Goal: Information Seeking & Learning: Get advice/opinions

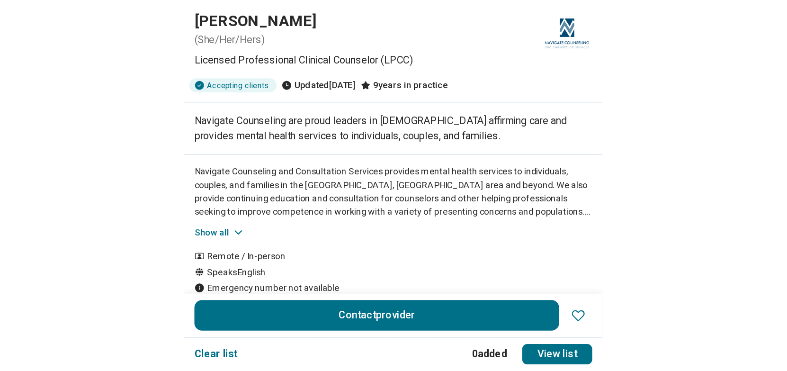
scroll to position [22, 0]
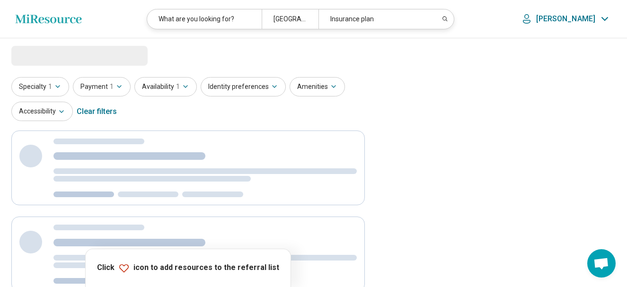
select select "***"
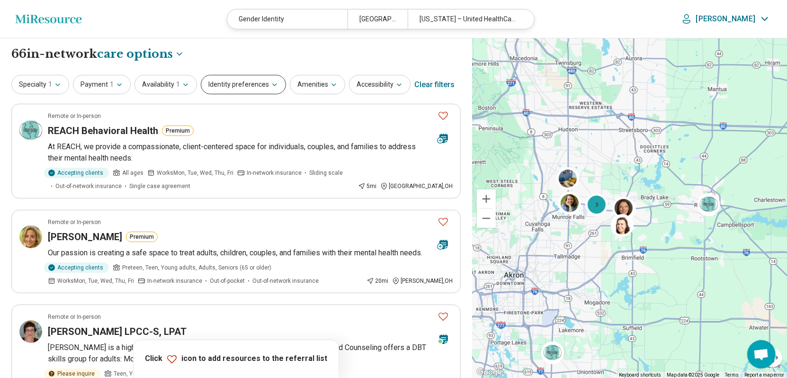
click at [274, 82] on button "Identity preferences" at bounding box center [243, 84] width 85 height 19
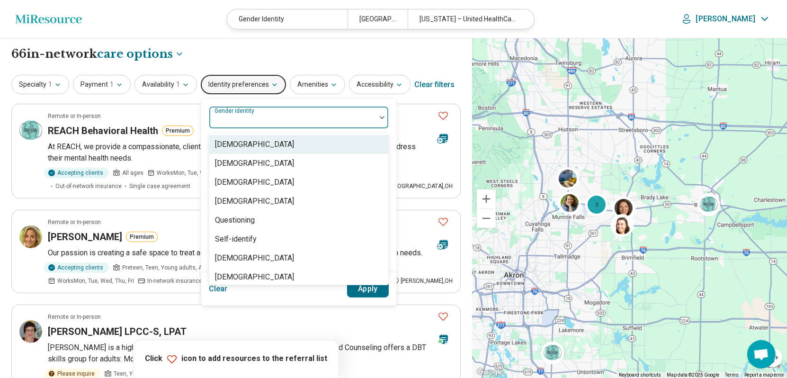
click at [292, 116] on div at bounding box center [292, 121] width 159 height 13
click at [264, 82] on button "Identity preferences" at bounding box center [243, 84] width 85 height 19
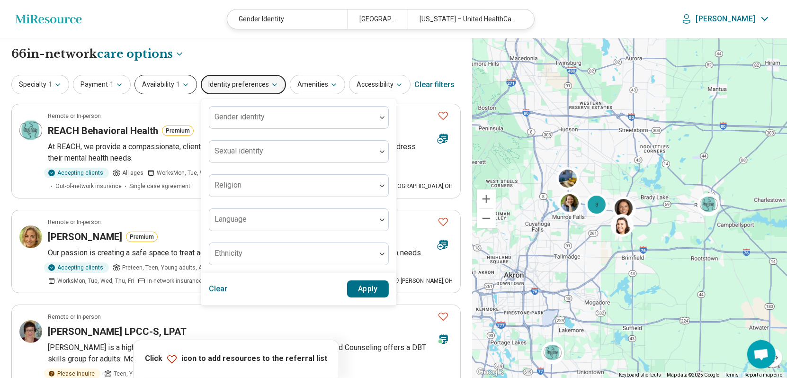
click at [176, 82] on span "1" at bounding box center [178, 85] width 4 height 10
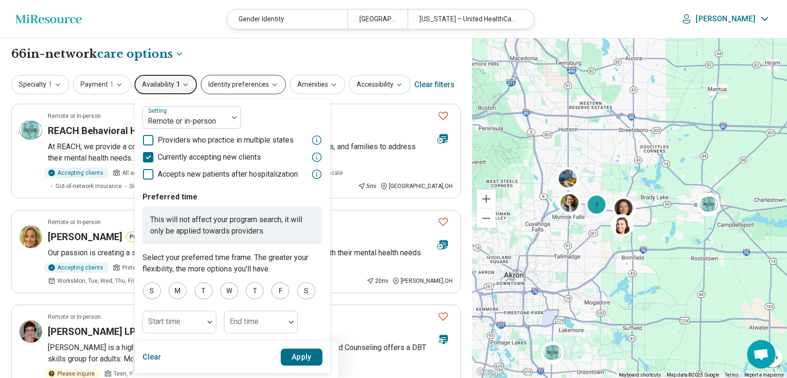
click at [271, 81] on icon "button" at bounding box center [275, 85] width 8 height 8
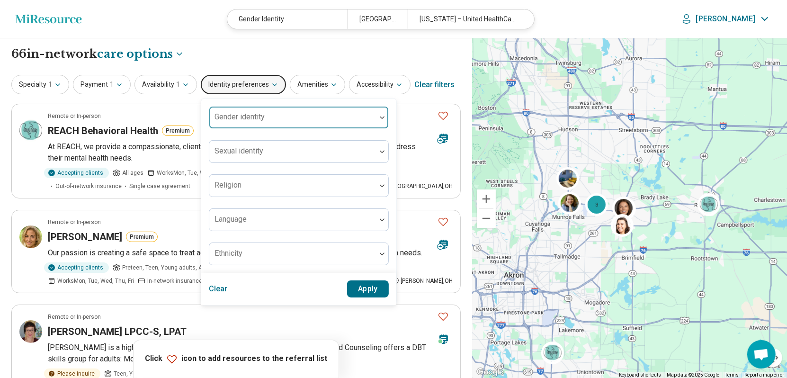
click at [275, 117] on div at bounding box center [292, 121] width 159 height 13
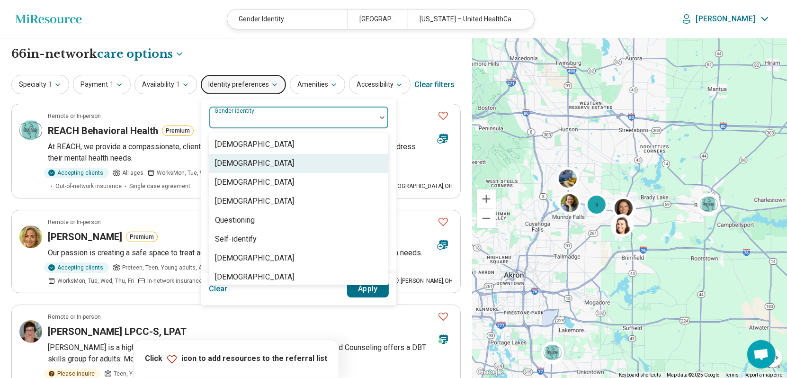
click at [278, 165] on div "[DEMOGRAPHIC_DATA]" at bounding box center [298, 163] width 179 height 19
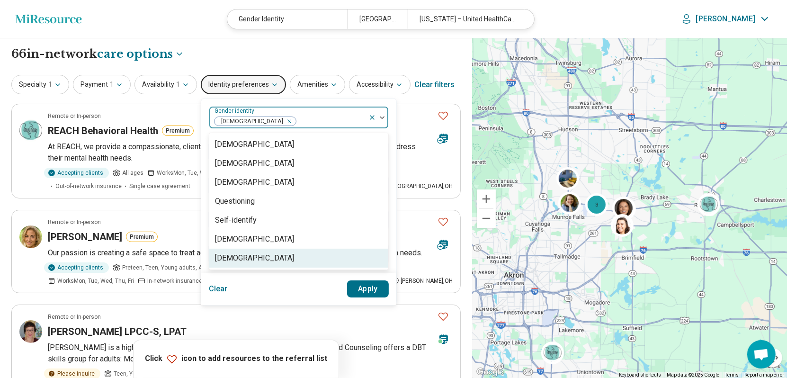
click at [278, 254] on div "Transgender Woman" at bounding box center [254, 257] width 79 height 11
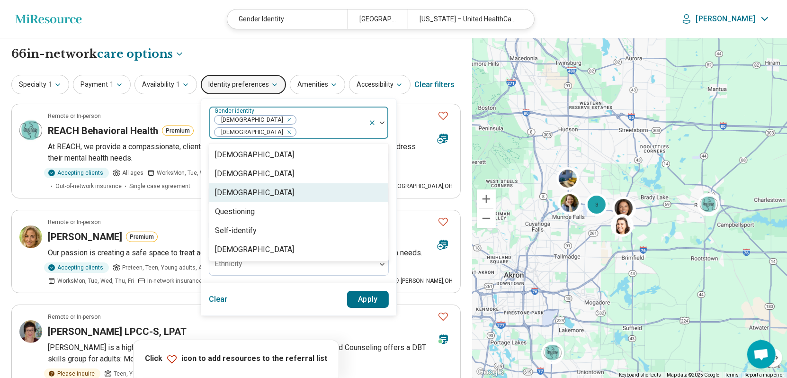
click at [251, 187] on div "Non-binary" at bounding box center [298, 192] width 179 height 19
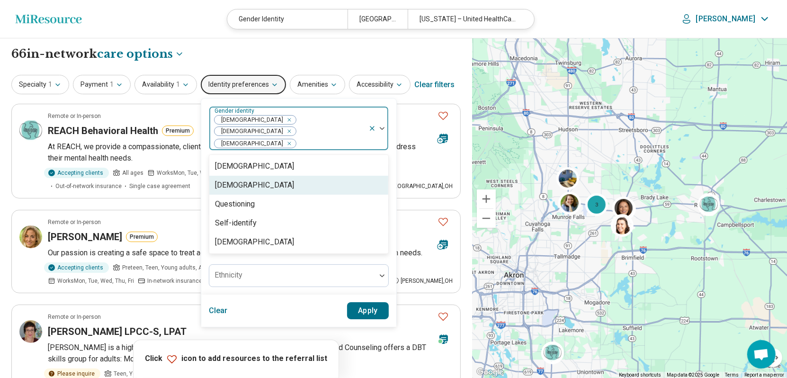
click at [265, 180] on div "Genderqueer" at bounding box center [298, 185] width 179 height 19
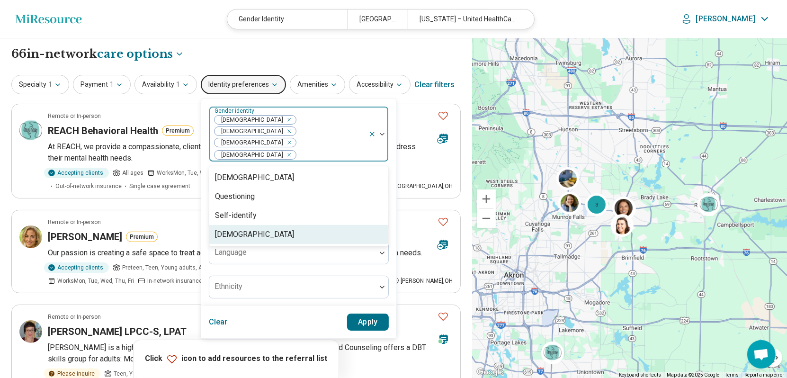
click at [366, 287] on button "Apply" at bounding box center [368, 321] width 42 height 17
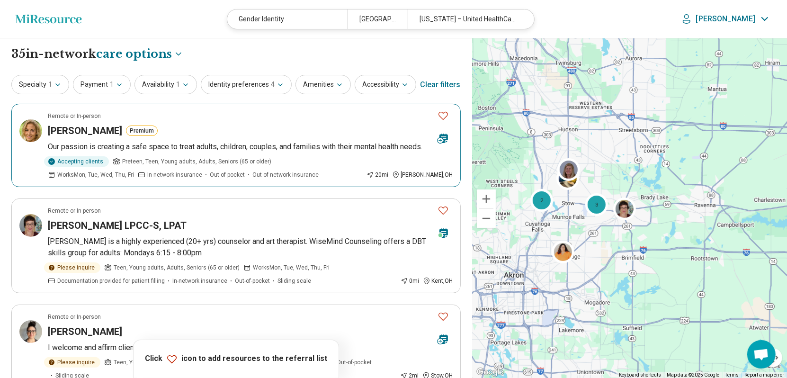
click at [79, 132] on h3 "Kate Stewart" at bounding box center [85, 130] width 74 height 13
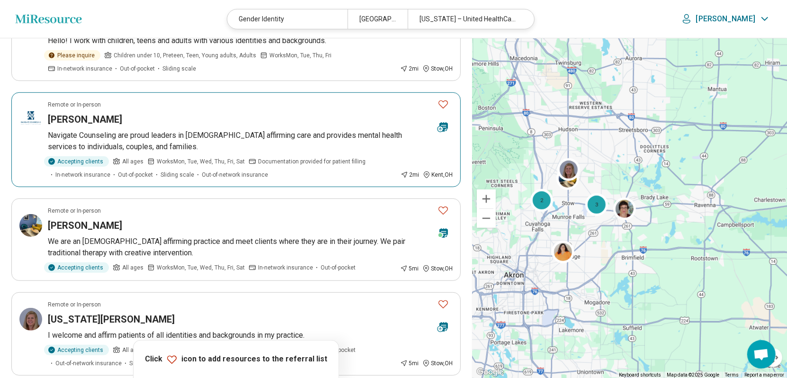
scroll to position [426, 0]
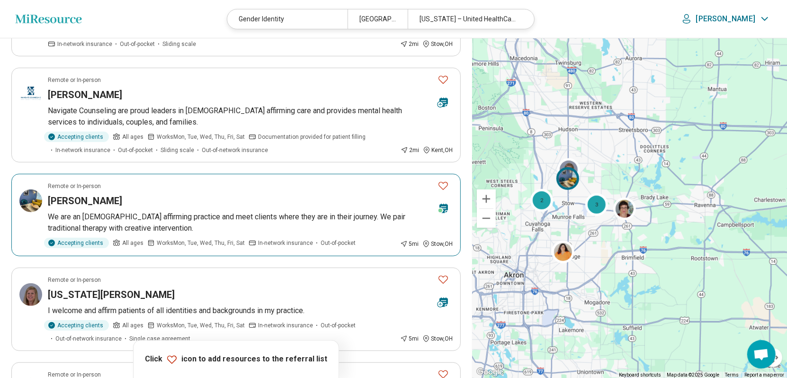
click at [75, 199] on h3 "[PERSON_NAME]" at bounding box center [85, 200] width 74 height 13
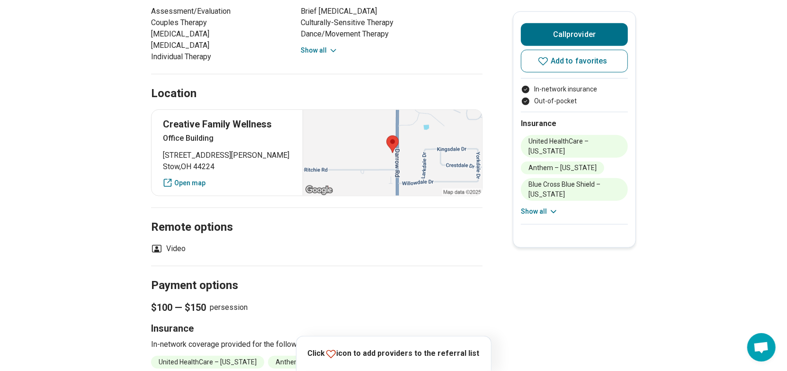
scroll to position [616, 0]
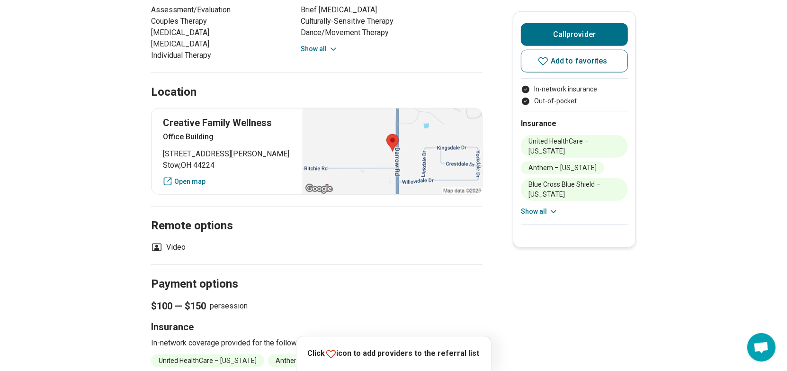
click at [549, 61] on icon at bounding box center [542, 60] width 11 height 11
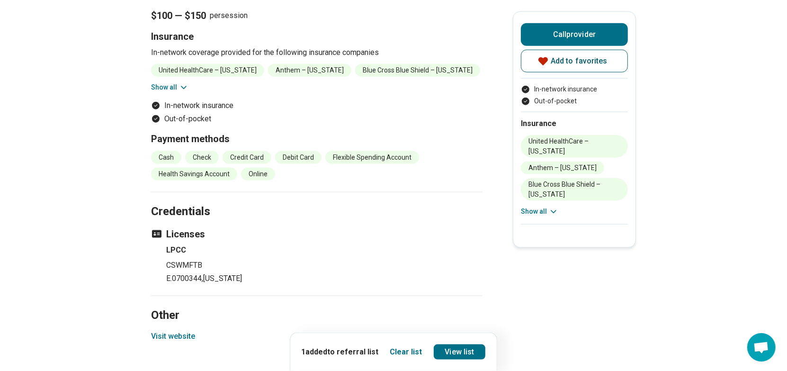
scroll to position [994, 0]
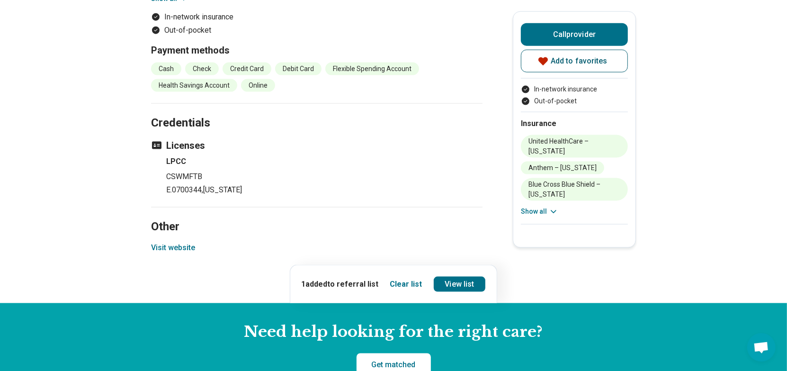
click at [187, 245] on button "Visit website" at bounding box center [173, 247] width 44 height 11
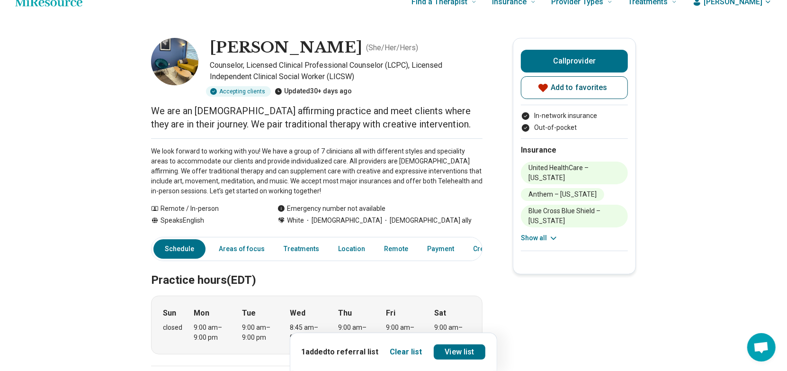
scroll to position [0, 0]
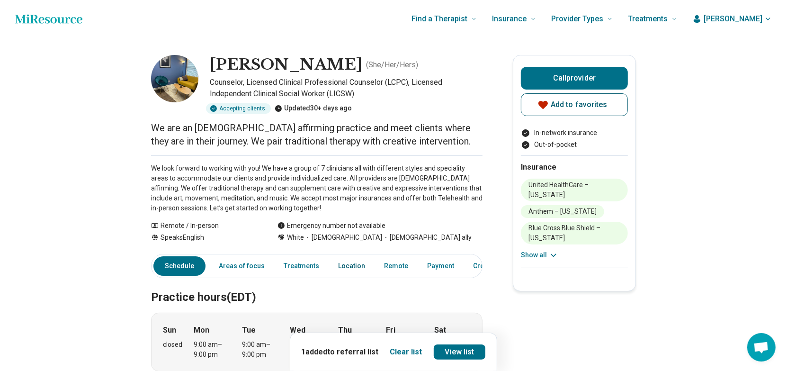
click at [340, 265] on link "Location" at bounding box center [351, 265] width 38 height 19
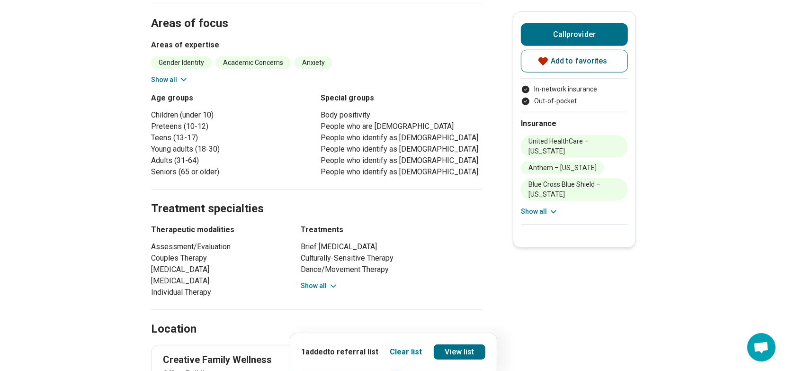
scroll to position [426, 0]
